Goal: Obtain resource: Obtain resource

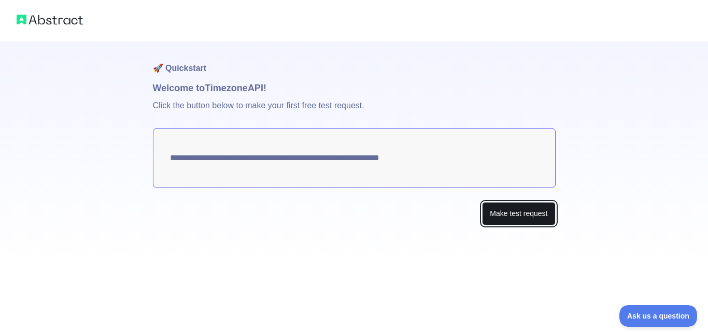
click at [501, 211] on button "Make test request" at bounding box center [518, 213] width 73 height 23
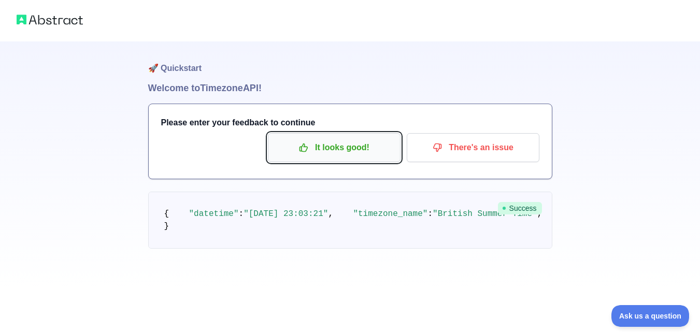
click at [349, 149] on p "It looks good!" at bounding box center [334, 148] width 117 height 18
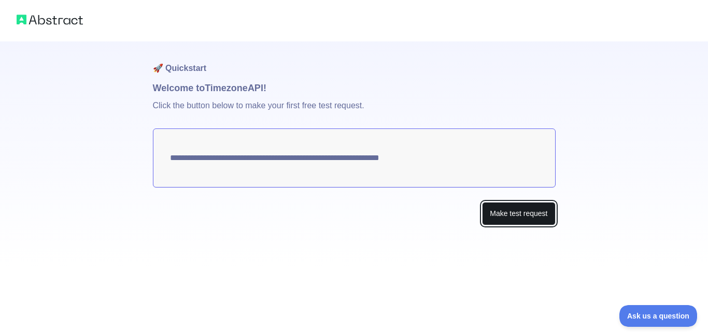
click at [503, 209] on button "Make test request" at bounding box center [518, 213] width 73 height 23
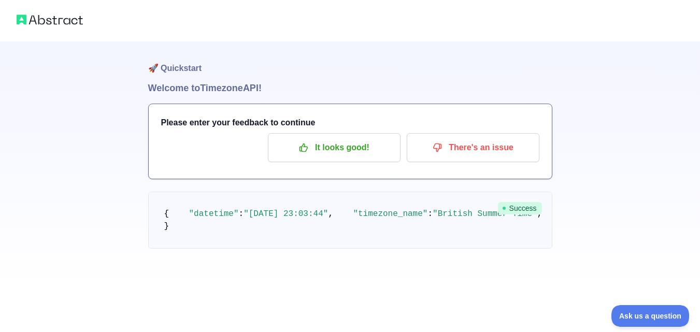
scroll to position [52, 0]
click at [363, 139] on p "It looks good!" at bounding box center [334, 148] width 117 height 18
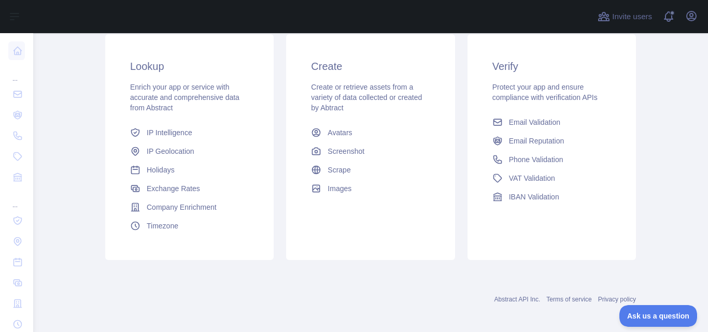
scroll to position [184, 0]
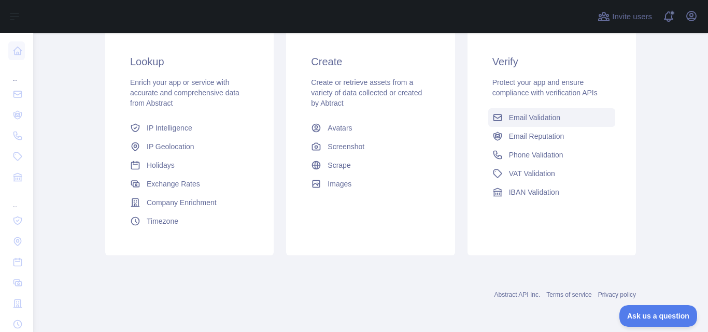
click at [524, 120] on span "Email Validation" at bounding box center [534, 117] width 51 height 10
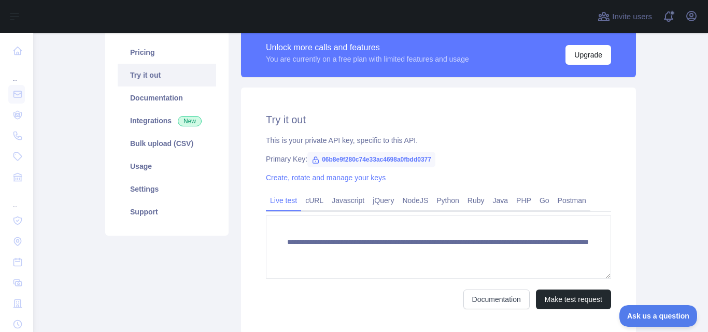
scroll to position [56, 0]
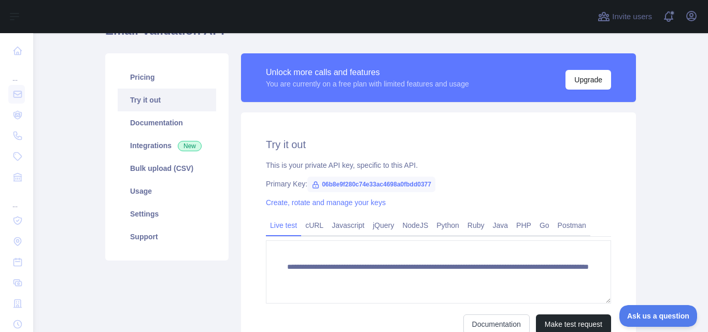
click at [144, 106] on link "Try it out" at bounding box center [167, 100] width 98 height 23
click at [138, 78] on link "Pricing" at bounding box center [167, 77] width 98 height 23
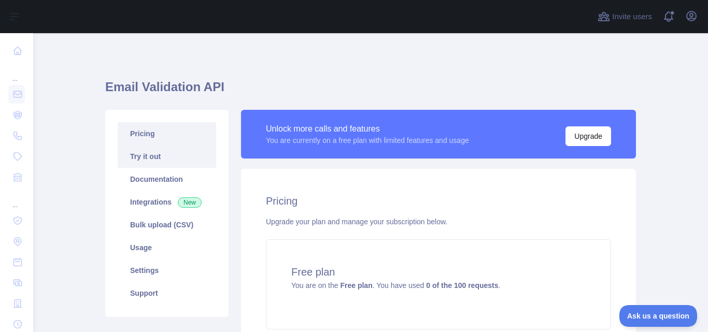
click at [142, 157] on link "Try it out" at bounding box center [167, 156] width 98 height 23
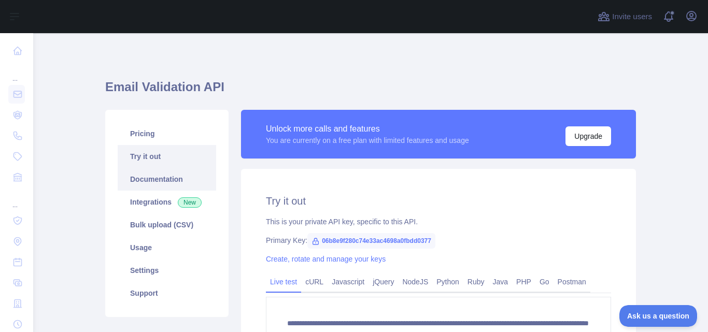
click at [145, 174] on link "Documentation" at bounding box center [167, 179] width 98 height 23
click at [152, 154] on link "Try it out" at bounding box center [167, 156] width 98 height 23
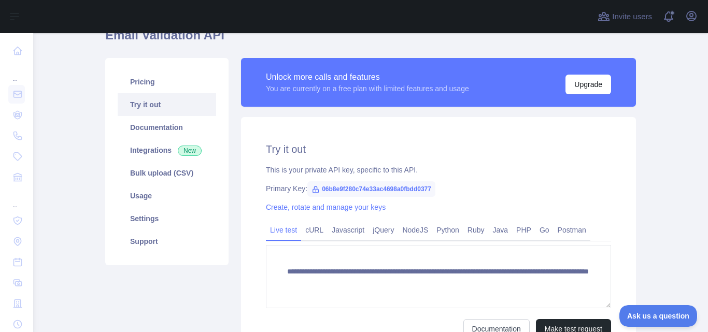
click at [313, 190] on icon at bounding box center [315, 189] width 8 height 8
drag, startPoint x: 315, startPoint y: 188, endPoint x: 413, endPoint y: 192, distance: 97.5
click at [432, 191] on div "Primary Key: 06b8e9f280c74e33ac4698a0fbdd0377" at bounding box center [438, 188] width 345 height 10
copy span "06b8e9f280c74e33ac4698a0fbdd0377"
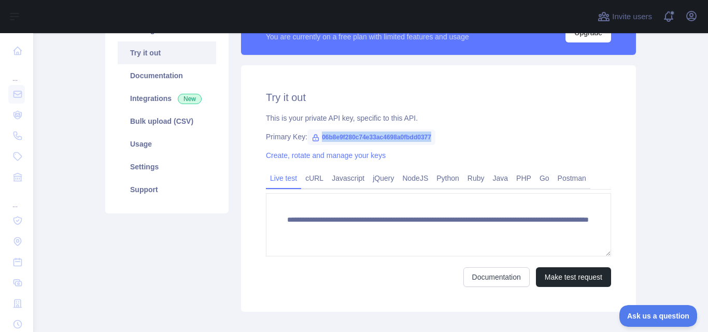
click at [311, 139] on icon at bounding box center [315, 138] width 8 height 8
drag, startPoint x: 434, startPoint y: 137, endPoint x: 263, endPoint y: 128, distance: 171.2
click at [263, 128] on div "**********" at bounding box center [438, 188] width 395 height 247
copy div "Primary Key: 06b8e9f280c74e33ac4698a0fbdd0377"
